Goal: Navigation & Orientation: Find specific page/section

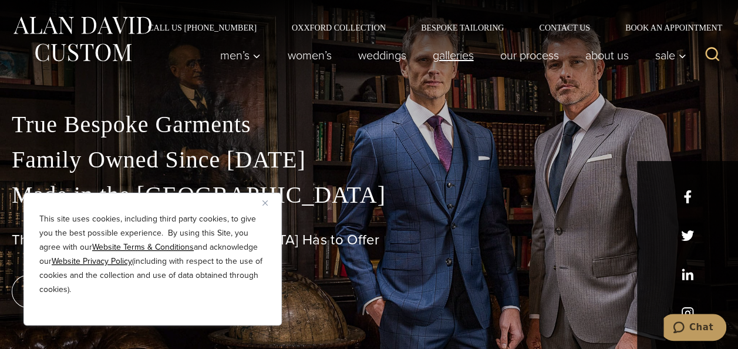
click at [444, 59] on link "Galleries" at bounding box center [453, 54] width 68 height 23
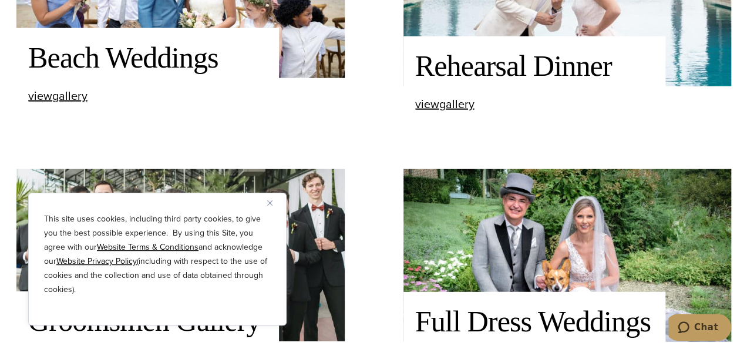
scroll to position [1116, 0]
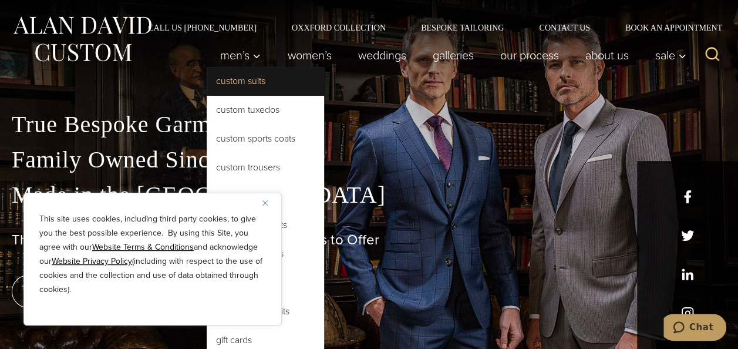
click at [242, 89] on link "Custom Suits" at bounding box center [265, 81] width 117 height 28
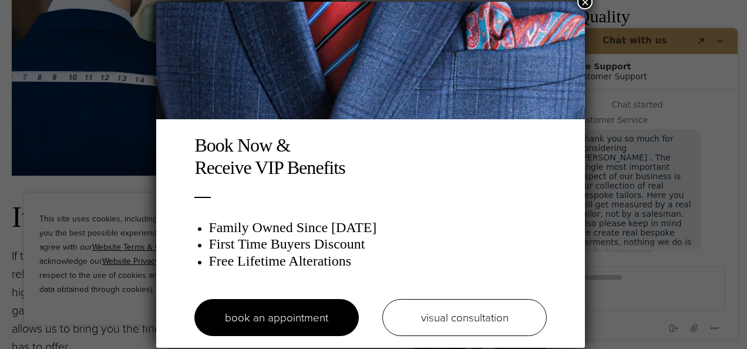
click at [593, 1] on button "×" at bounding box center [584, 1] width 15 height 15
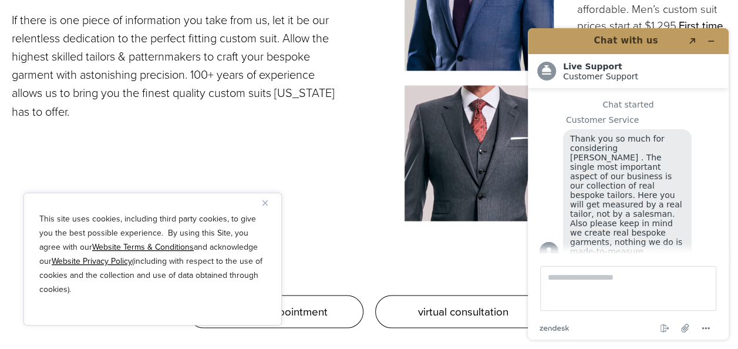
scroll to position [705, 0]
